Goal: Task Accomplishment & Management: Use online tool/utility

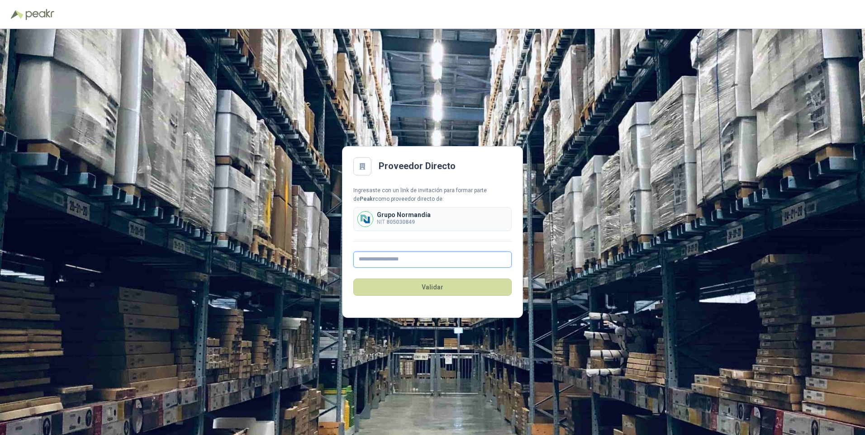
click at [389, 260] on input "text" at bounding box center [432, 260] width 158 height 16
type input "**********"
click at [432, 290] on button "Validar" at bounding box center [432, 287] width 158 height 17
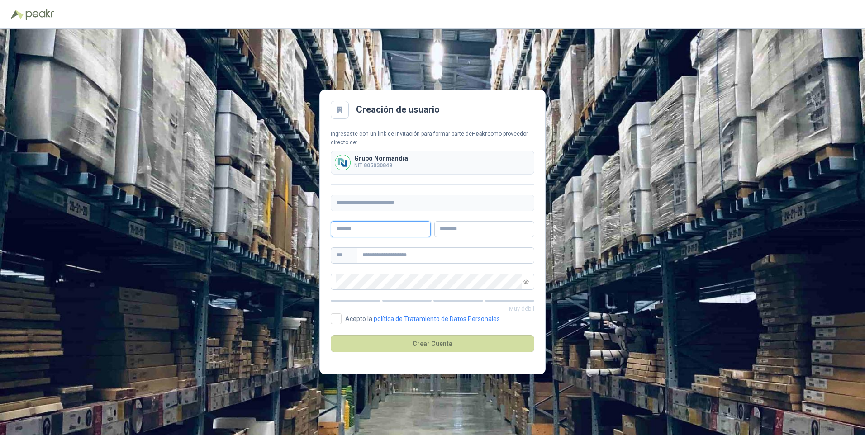
click at [368, 230] on input "text" at bounding box center [381, 229] width 100 height 16
type input "*****"
type input "******"
drag, startPoint x: 407, startPoint y: 254, endPoint x: 359, endPoint y: 256, distance: 48.4
click at [359, 256] on input "**********" at bounding box center [445, 255] width 177 height 16
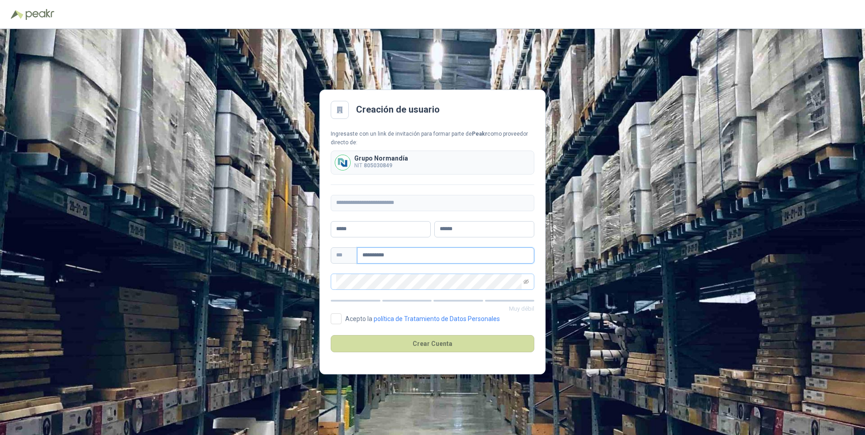
type input "**********"
click at [527, 282] on icon "eye-invisible" at bounding box center [526, 281] width 1 height 1
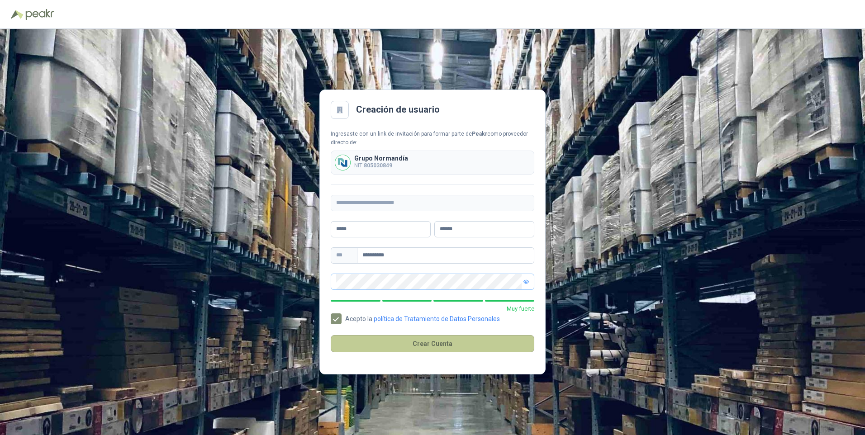
click at [451, 343] on button "Crear Cuenta" at bounding box center [433, 343] width 204 height 17
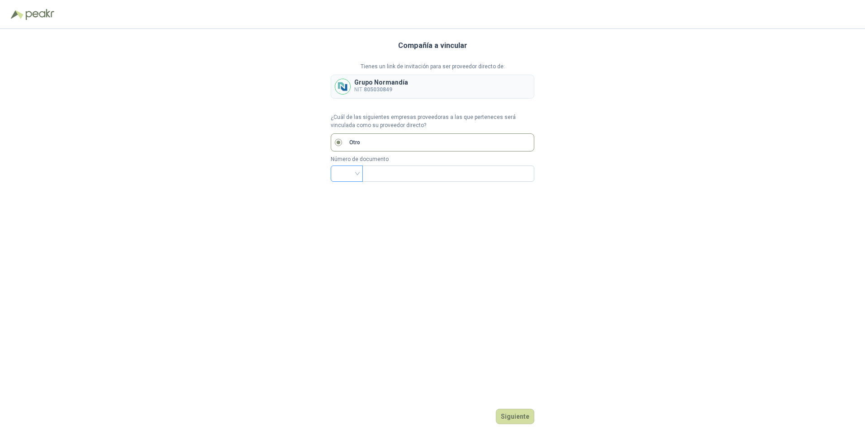
click at [357, 174] on input "search" at bounding box center [346, 173] width 21 height 14
click at [347, 222] on div "NIT" at bounding box center [347, 222] width 18 height 10
click at [386, 173] on input "text" at bounding box center [447, 173] width 159 height 15
type input "*********"
click at [518, 411] on button "Siguiente" at bounding box center [515, 416] width 38 height 15
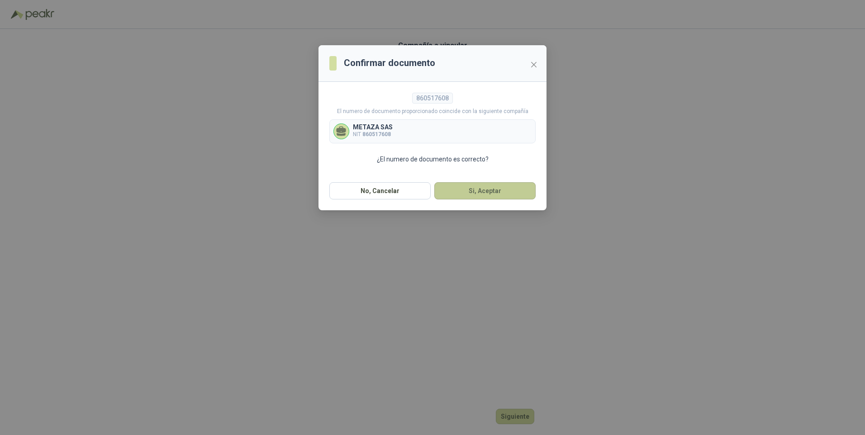
click at [484, 195] on button "Si, Aceptar" at bounding box center [484, 190] width 101 height 17
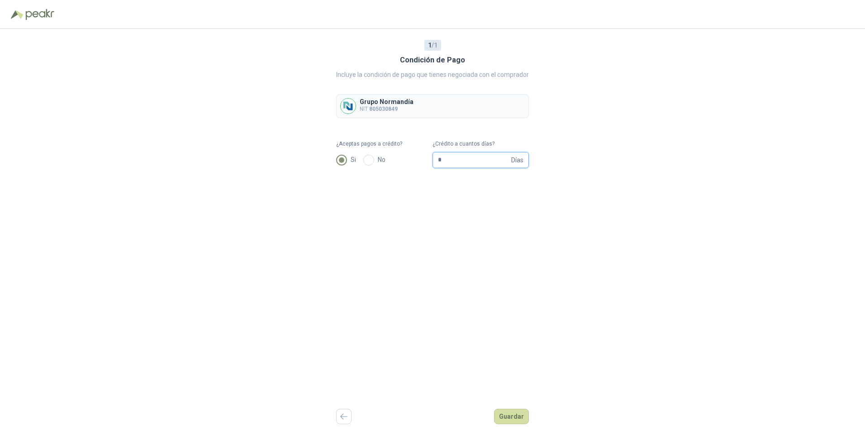
click at [445, 161] on input "*" at bounding box center [473, 159] width 71 height 15
click at [447, 161] on input "*" at bounding box center [473, 159] width 71 height 15
drag, startPoint x: 447, startPoint y: 161, endPoint x: 423, endPoint y: 157, distance: 24.8
click at [423, 157] on form "¿Aceptas pagos a crédito? Si No ¿Crédito a cuantos días? * Días" at bounding box center [432, 154] width 193 height 28
type input "**"
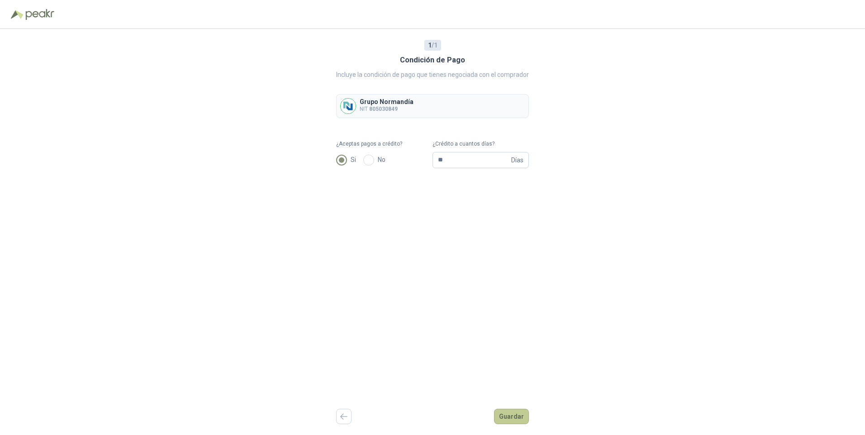
click at [514, 418] on button "Guardar" at bounding box center [511, 416] width 35 height 15
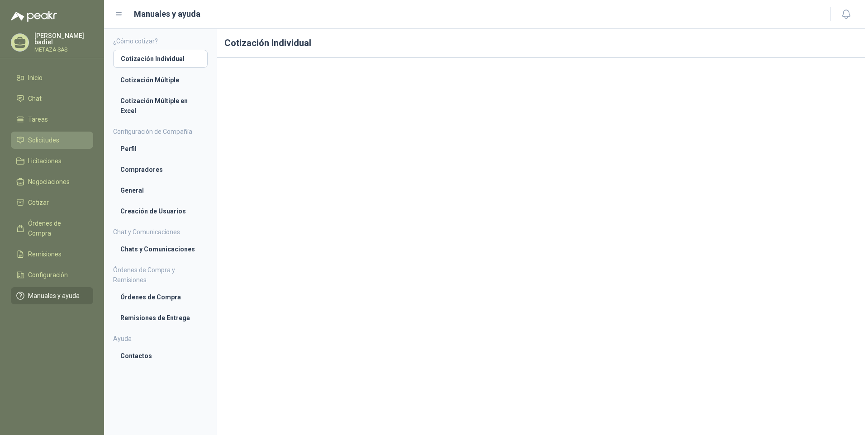
click at [42, 139] on span "Solicitudes" at bounding box center [43, 140] width 31 height 10
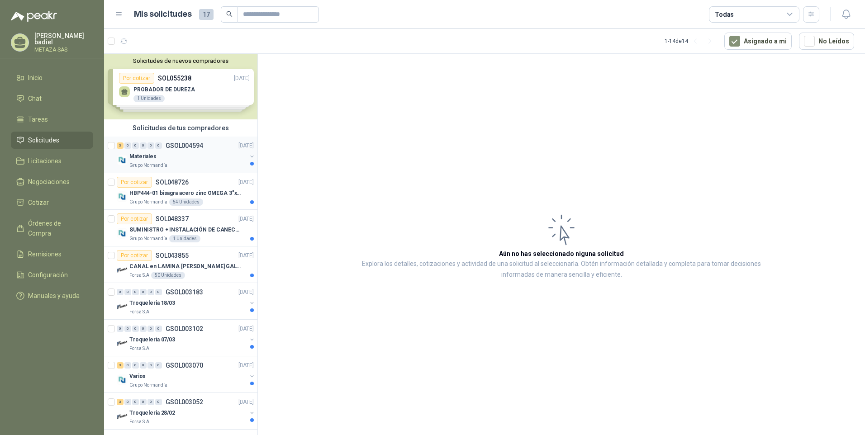
click at [174, 158] on div "Materiales" at bounding box center [187, 156] width 117 height 11
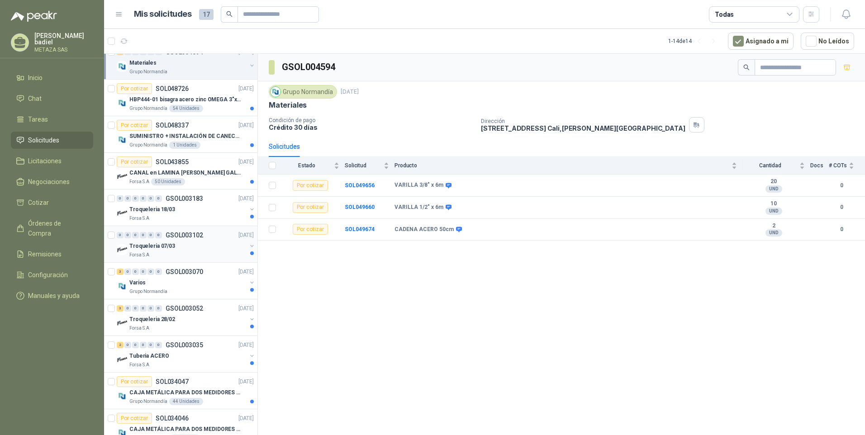
scroll to position [136, 0]
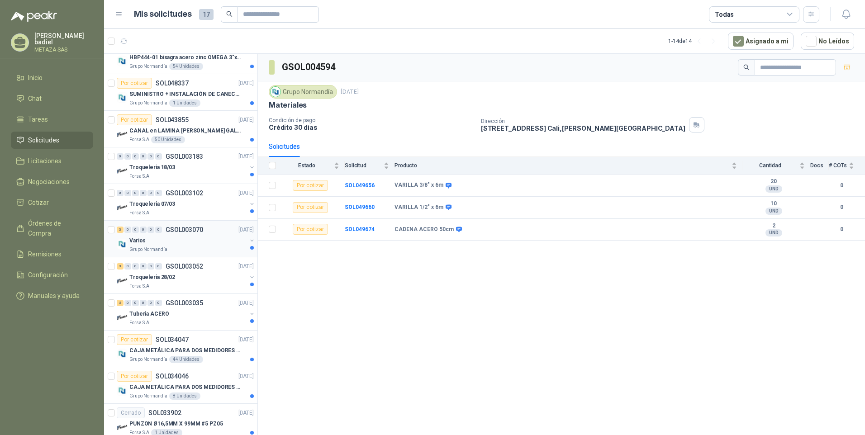
click at [190, 242] on div "Varios" at bounding box center [187, 240] width 117 height 11
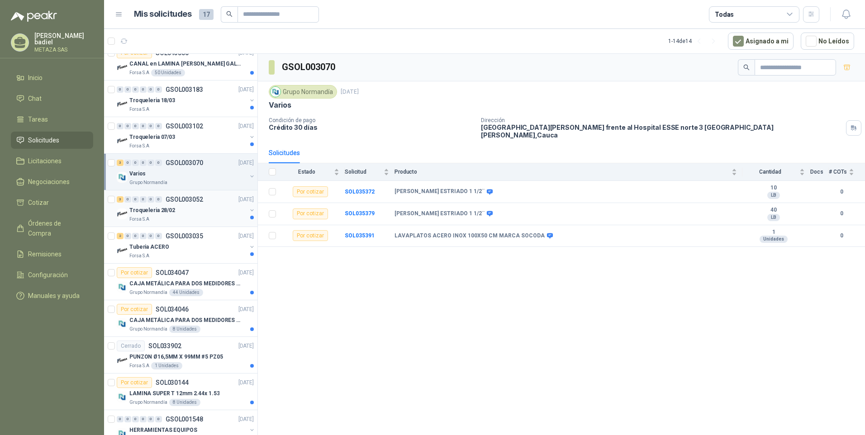
scroll to position [224, 0]
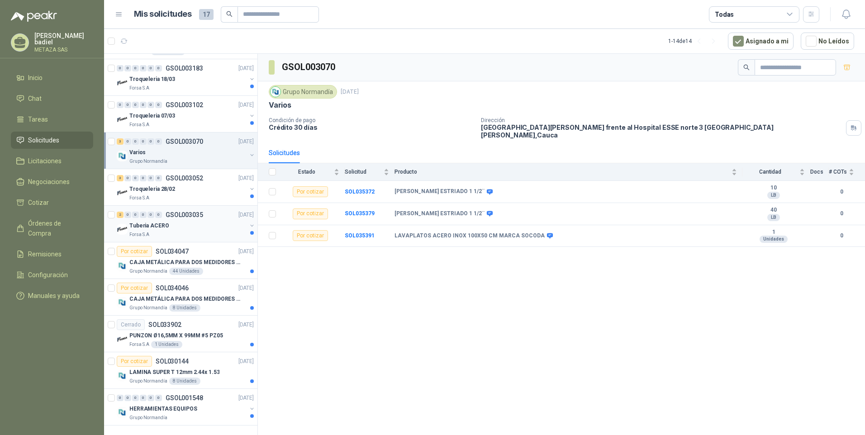
click at [195, 230] on div "Tuberia ACERO" at bounding box center [187, 225] width 117 height 11
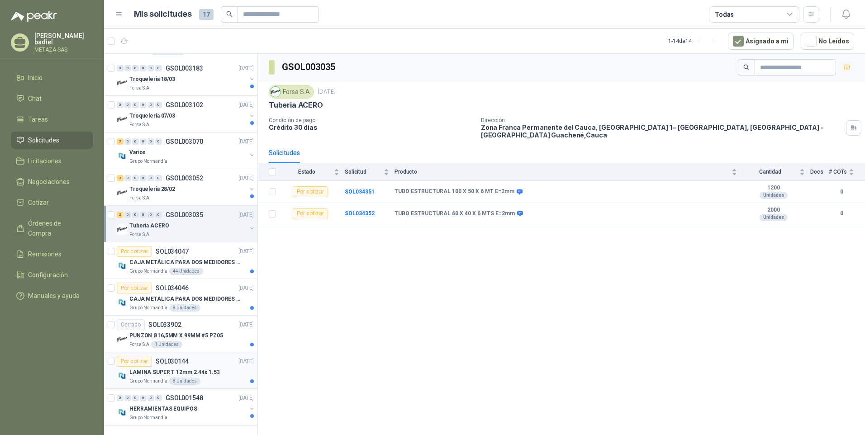
click at [198, 369] on p "LAMINA SUPER T 12mm 2.44x 1.53" at bounding box center [174, 372] width 90 height 9
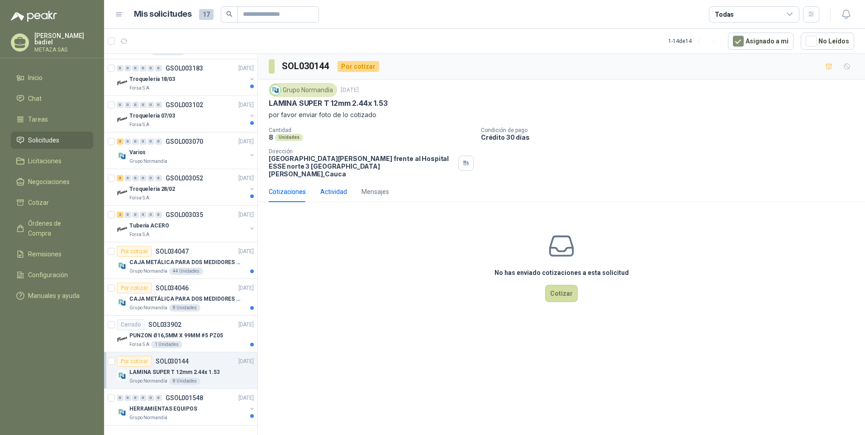
click at [330, 187] on div "Actividad" at bounding box center [333, 192] width 27 height 10
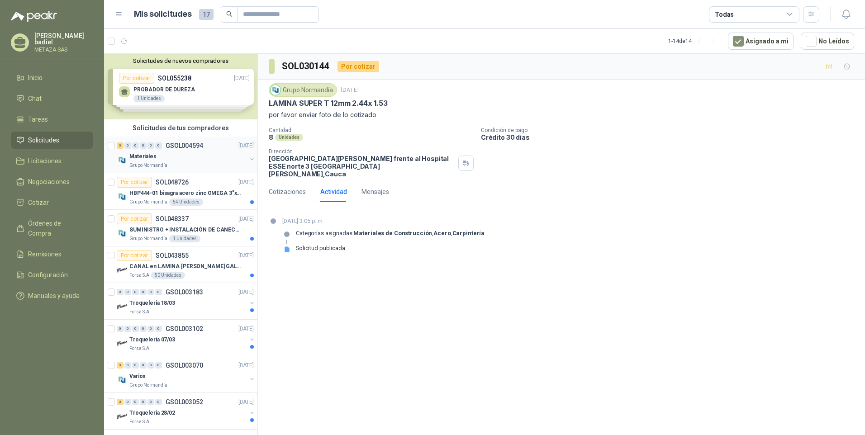
click at [191, 156] on div "Materiales" at bounding box center [187, 156] width 117 height 11
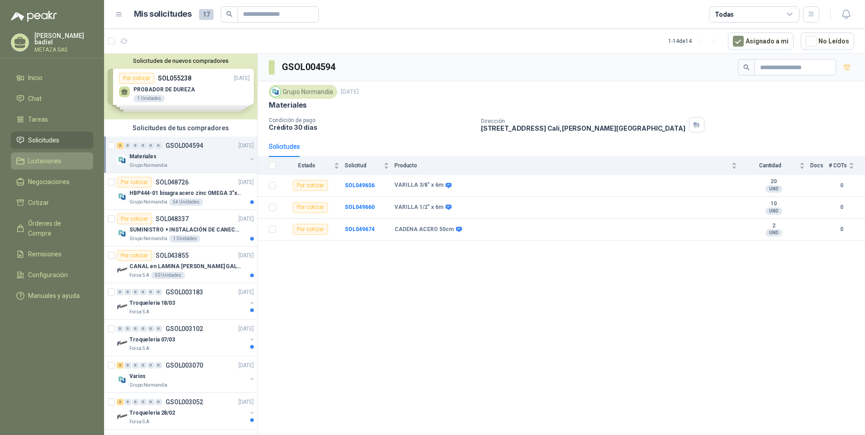
click at [41, 162] on span "Licitaciones" at bounding box center [44, 161] width 33 height 10
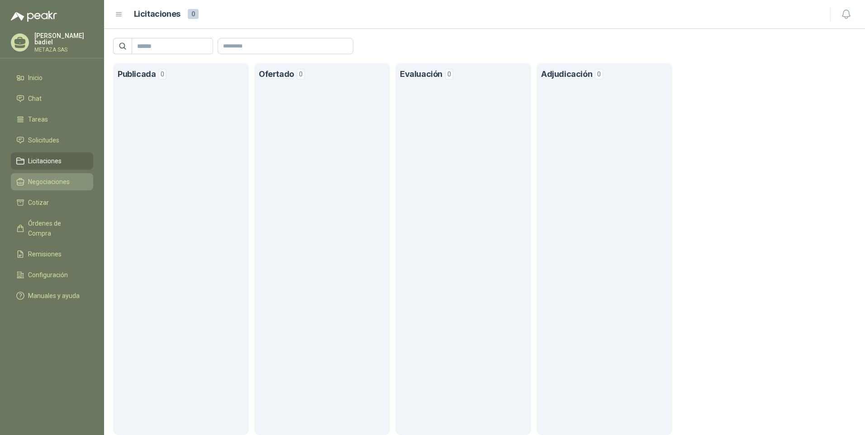
click at [45, 182] on span "Negociaciones" at bounding box center [49, 182] width 42 height 10
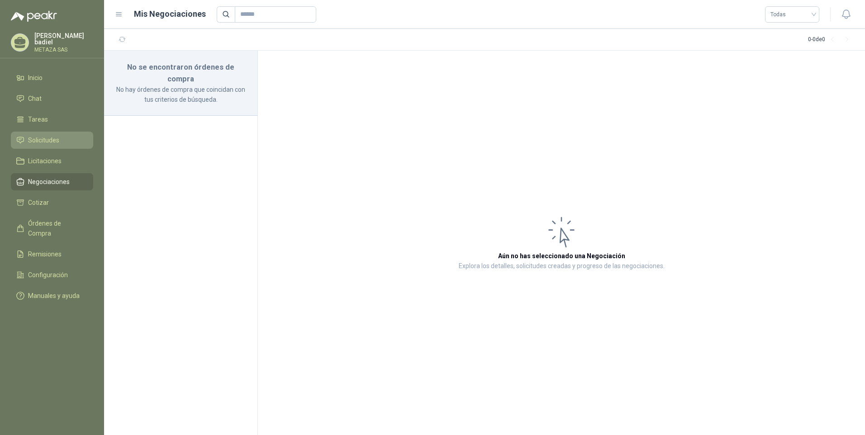
click at [51, 137] on span "Solicitudes" at bounding box center [43, 140] width 31 height 10
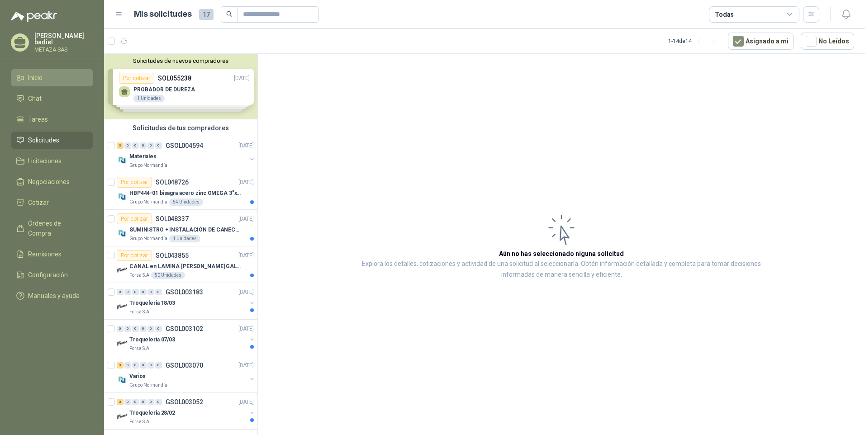
click at [39, 74] on span "Inicio" at bounding box center [35, 78] width 14 height 10
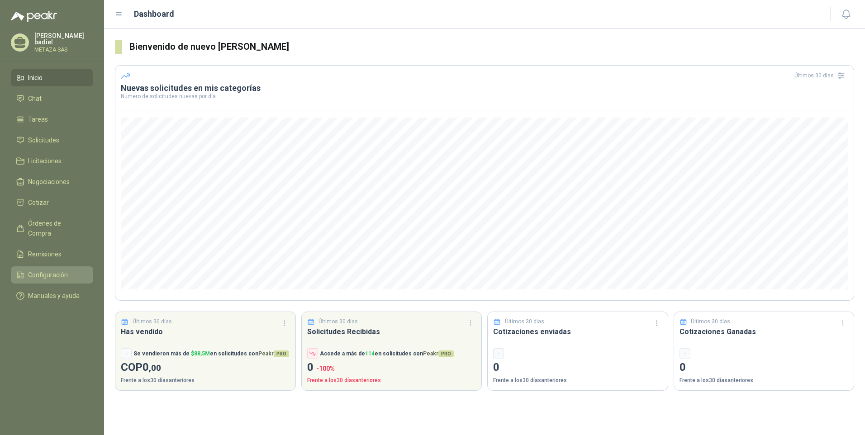
click at [56, 270] on span "Configuración" at bounding box center [48, 275] width 40 height 10
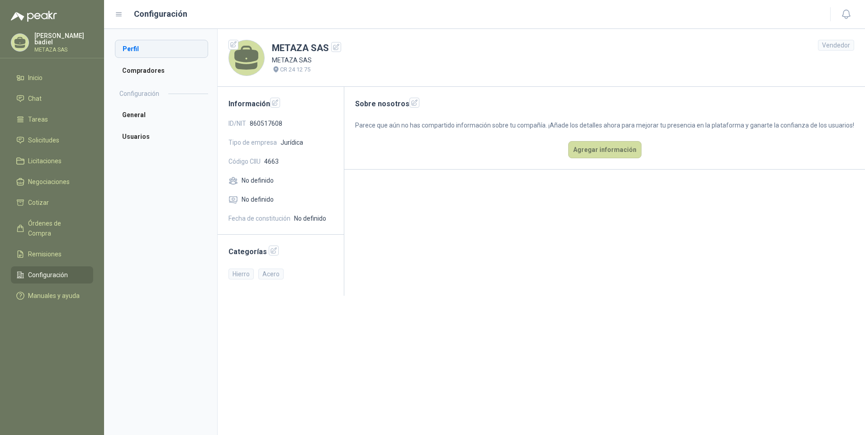
click at [145, 51] on li "Perfil" at bounding box center [161, 49] width 93 height 18
click at [270, 250] on icon "button" at bounding box center [274, 251] width 8 height 8
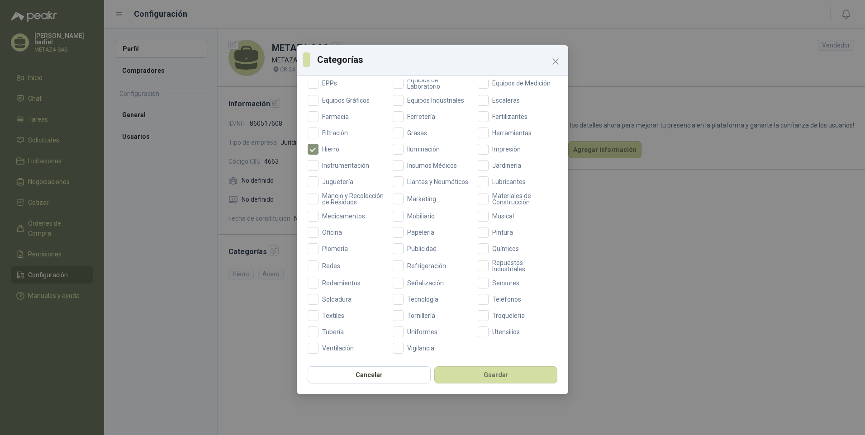
scroll to position [237, 0]
click at [627, 275] on div "Categorías Categorías Aceites Acero Agropecuario Aires Acondicionados Alambres …" at bounding box center [432, 217] width 865 height 435
click at [555, 61] on icon "Close" at bounding box center [555, 61] width 5 height 5
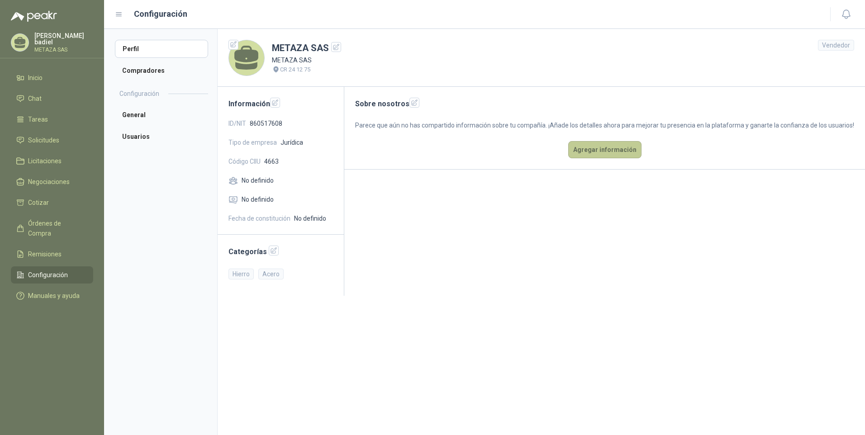
click at [594, 152] on button "Agregar información" at bounding box center [604, 149] width 73 height 17
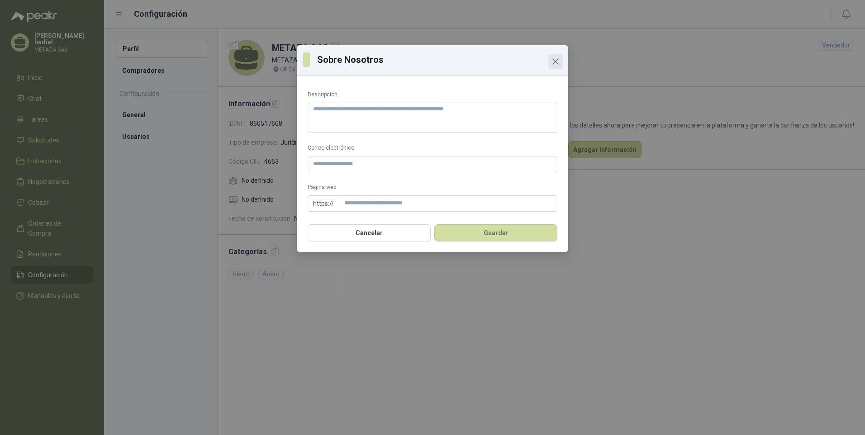
click at [558, 60] on icon "Close" at bounding box center [555, 61] width 5 height 5
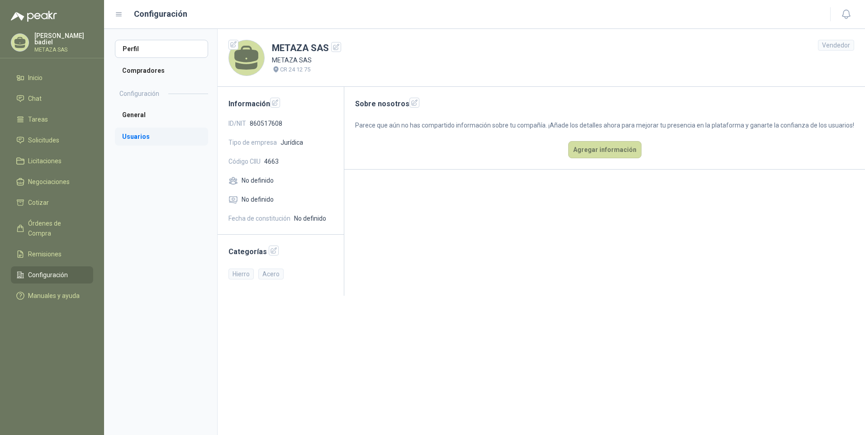
click at [138, 138] on li "Usuarios" at bounding box center [161, 137] width 93 height 18
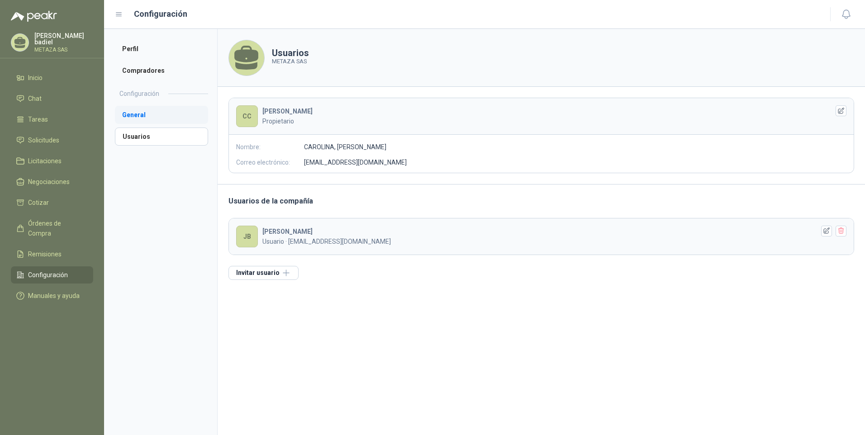
click at [132, 111] on li "General" at bounding box center [161, 115] width 93 height 18
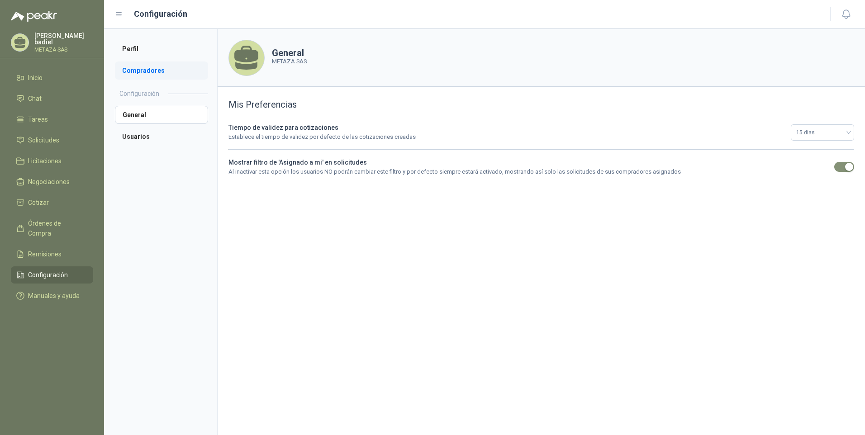
click at [149, 71] on li "Compradores" at bounding box center [161, 71] width 93 height 18
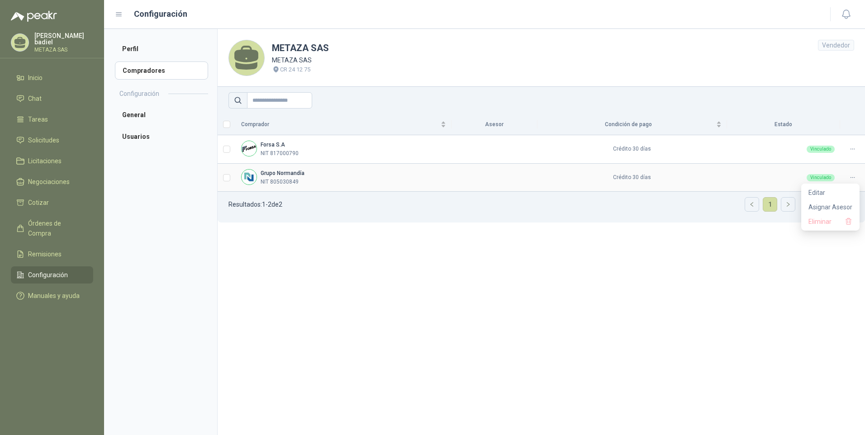
click at [851, 178] on icon at bounding box center [852, 177] width 7 height 7
click at [855, 150] on icon at bounding box center [852, 149] width 7 height 7
click at [838, 176] on span "Asignar Asesor" at bounding box center [830, 179] width 44 height 10
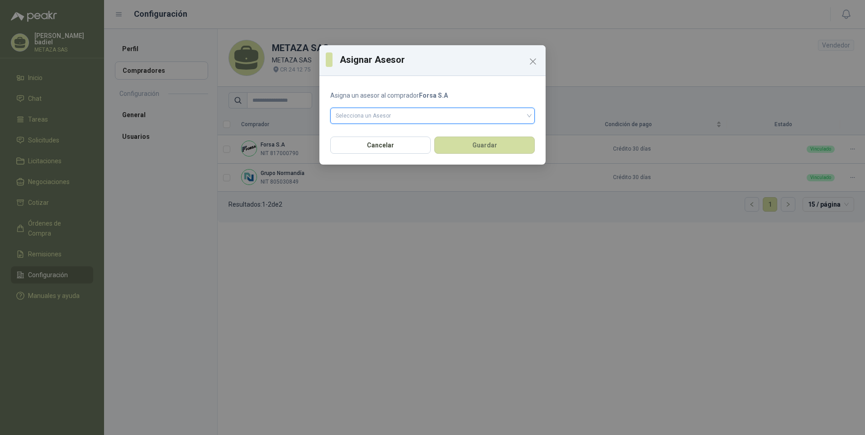
click at [527, 114] on input "search" at bounding box center [433, 115] width 194 height 14
click at [532, 63] on icon "Close" at bounding box center [532, 61] width 5 height 5
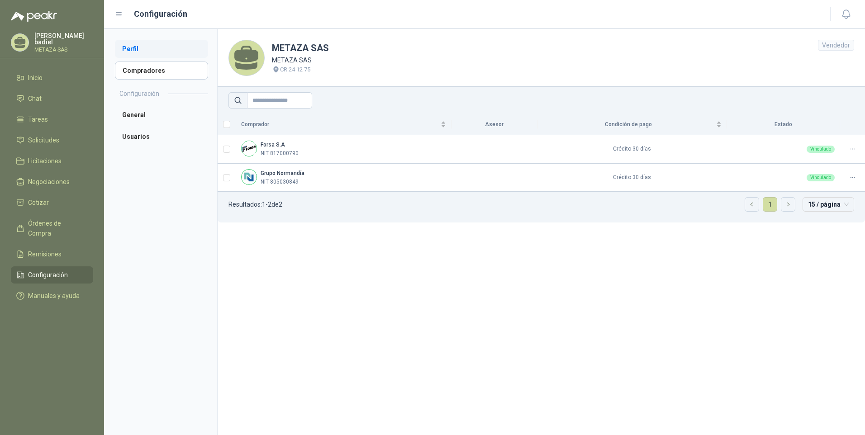
click at [137, 47] on li "Perfil" at bounding box center [161, 49] width 93 height 18
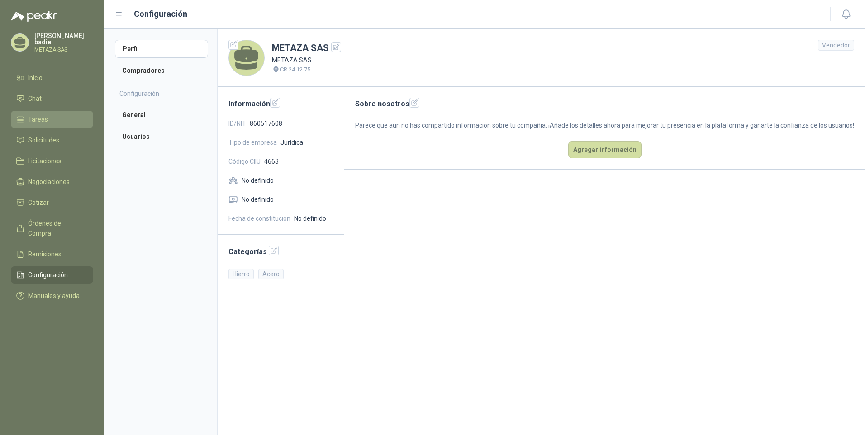
click at [38, 119] on span "Tareas" at bounding box center [38, 119] width 20 height 10
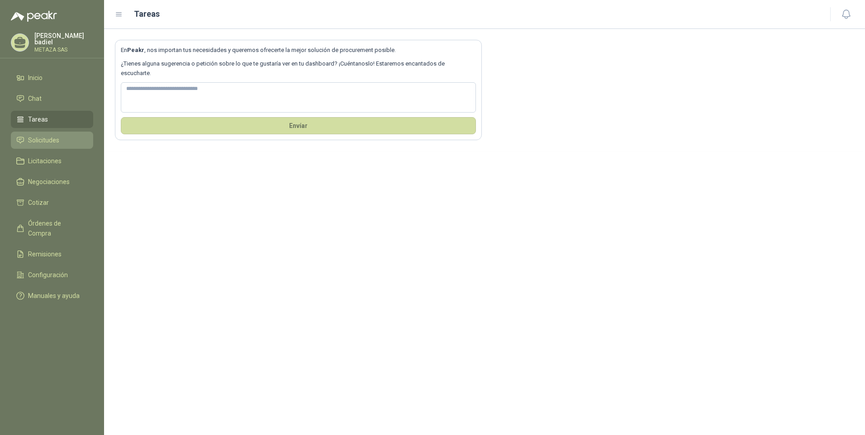
click at [52, 144] on link "Solicitudes" at bounding box center [52, 140] width 82 height 17
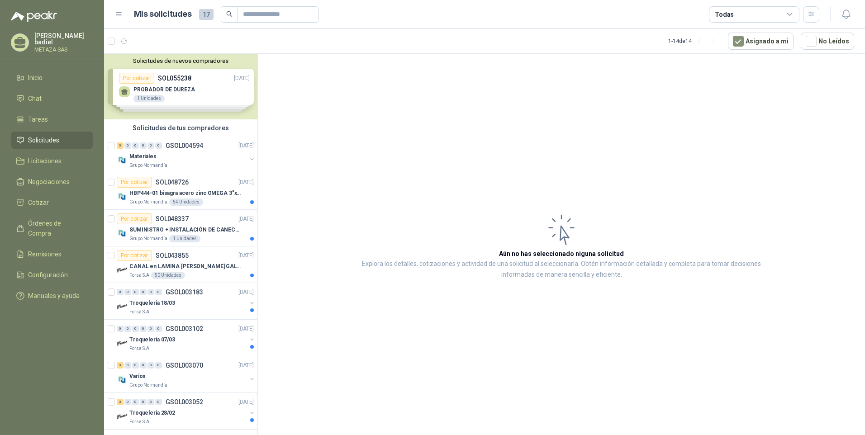
click at [193, 86] on div "Solicitudes de nuevos compradores Por cotizar SOL055238 [DATE] PROBADOR DE DURE…" at bounding box center [180, 87] width 153 height 66
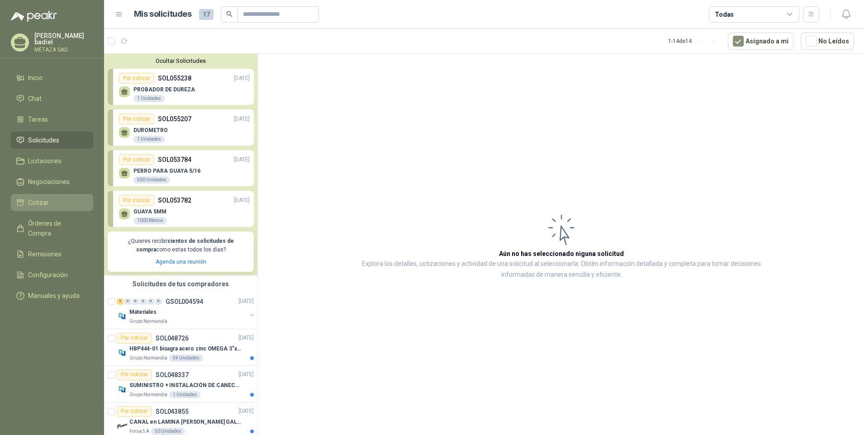
click at [46, 201] on span "Cotizar" at bounding box center [38, 203] width 21 height 10
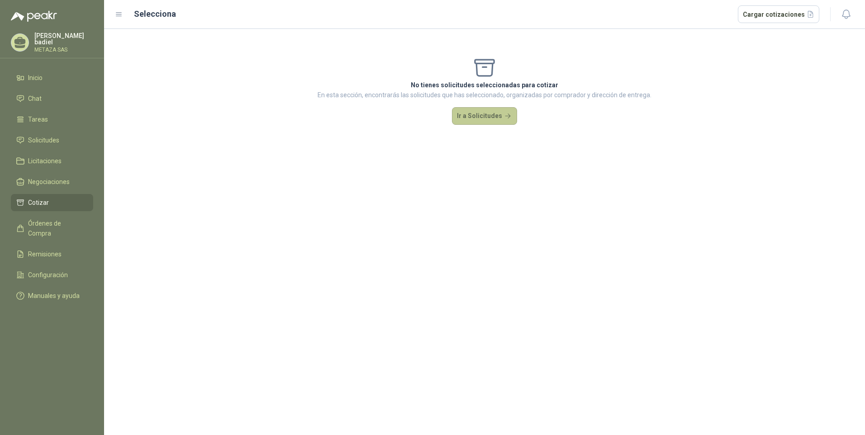
click at [485, 115] on button "Ir a Solicitudes" at bounding box center [484, 116] width 65 height 18
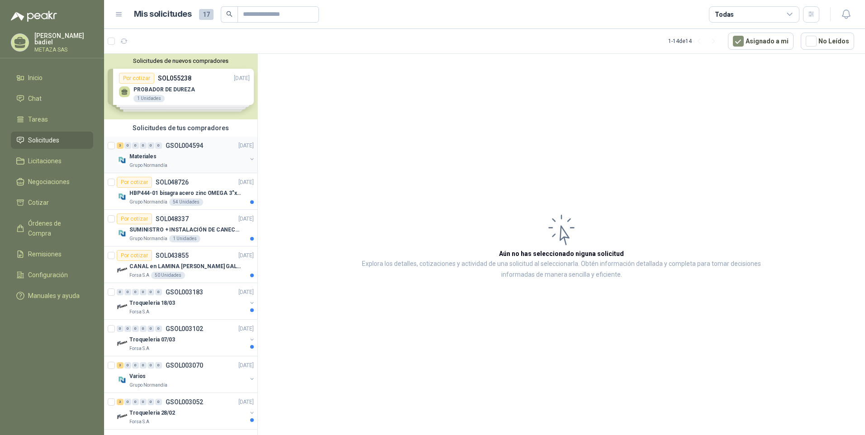
click at [183, 155] on div "Materiales" at bounding box center [187, 156] width 117 height 11
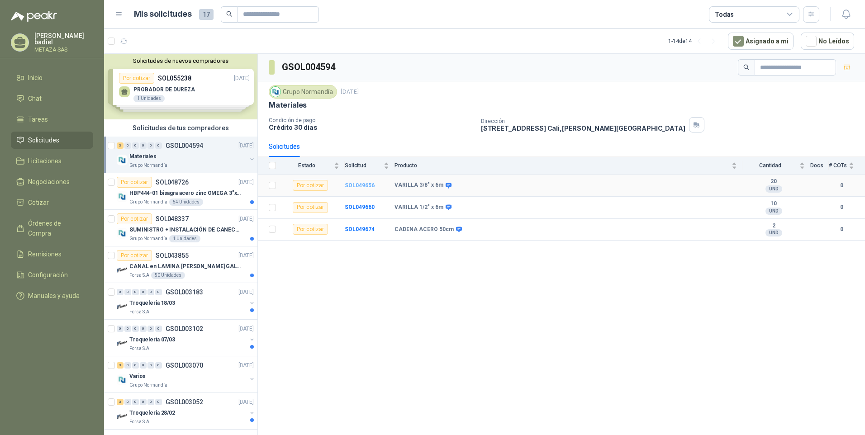
click at [357, 185] on b "SOL049656" at bounding box center [360, 185] width 30 height 6
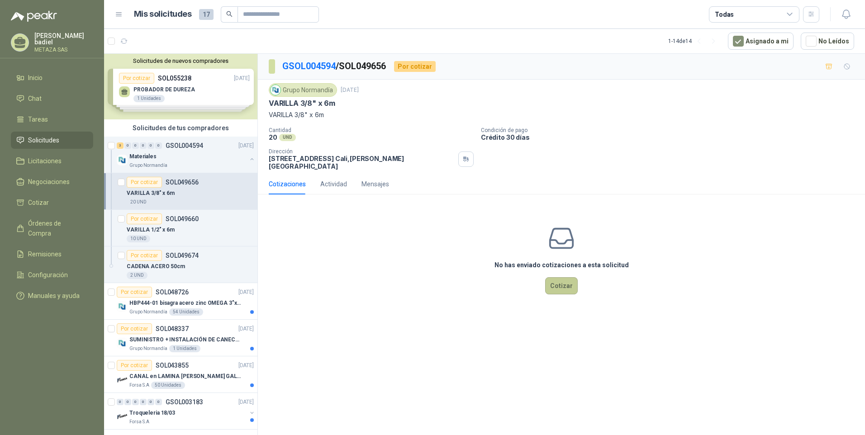
click at [561, 279] on button "Cotizar" at bounding box center [561, 285] width 33 height 17
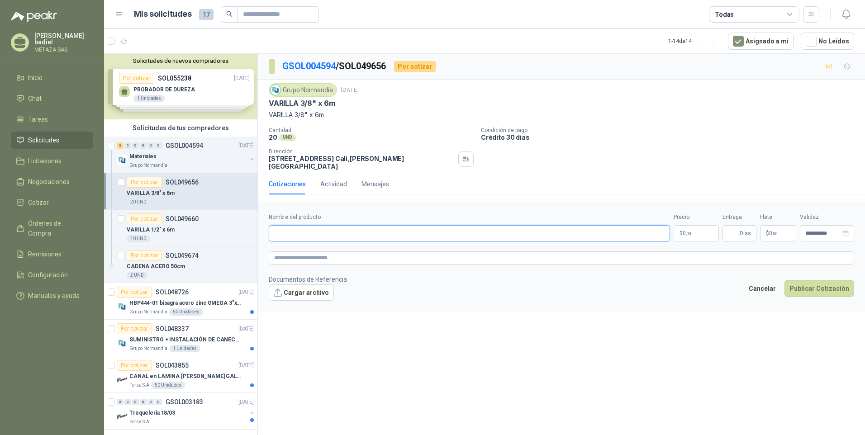
click at [573, 231] on input "Nombre del producto" at bounding box center [469, 233] width 401 height 16
click at [330, 254] on textarea at bounding box center [561, 258] width 585 height 13
click at [774, 281] on button "Cancelar" at bounding box center [762, 288] width 37 height 17
